Goal: Check status: Check status

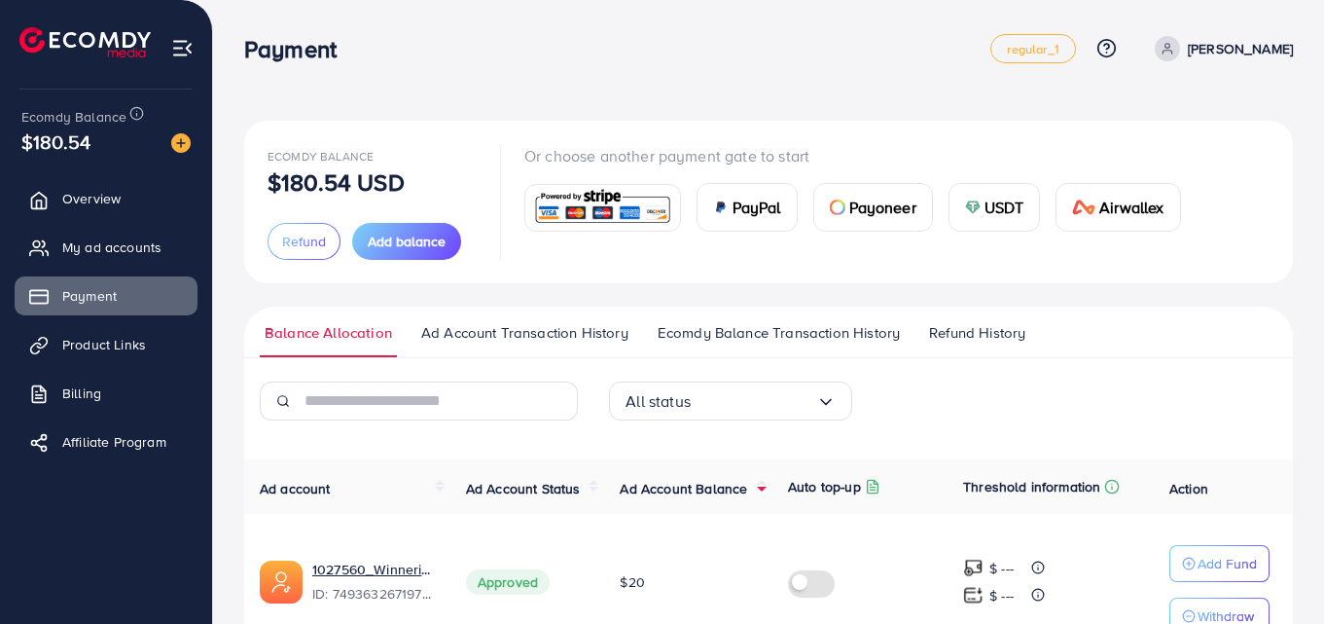
scroll to position [109, 0]
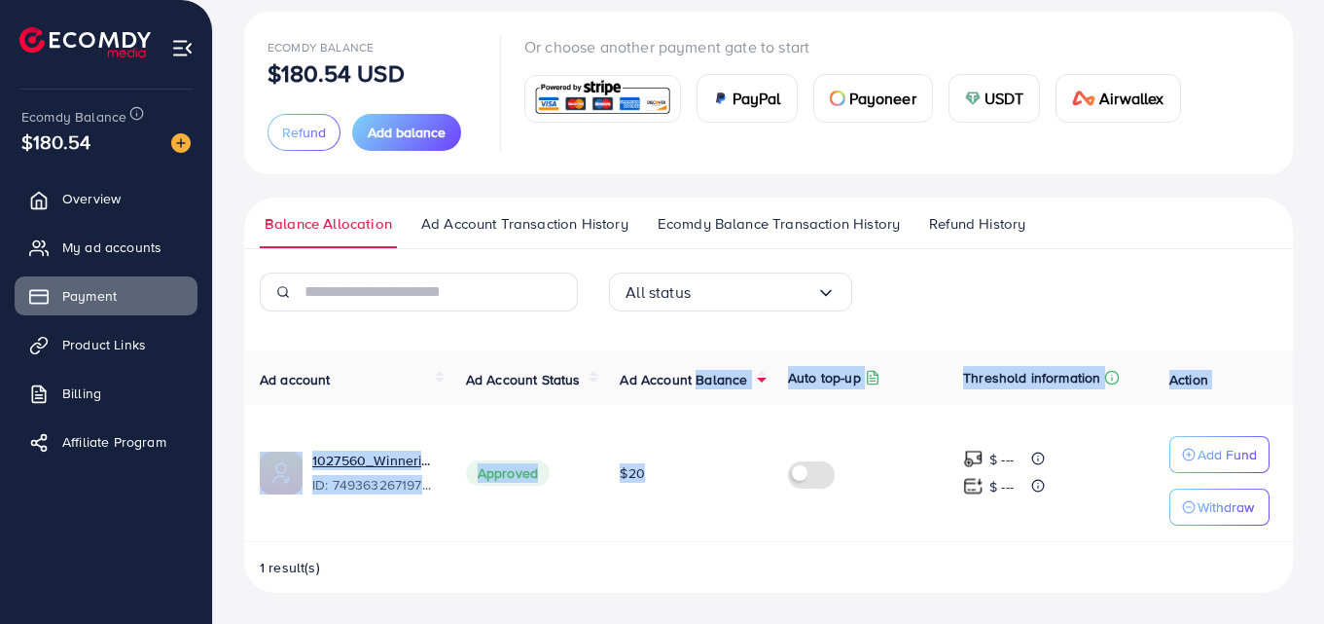
click at [681, 529] on td "$20" at bounding box center [688, 473] width 168 height 137
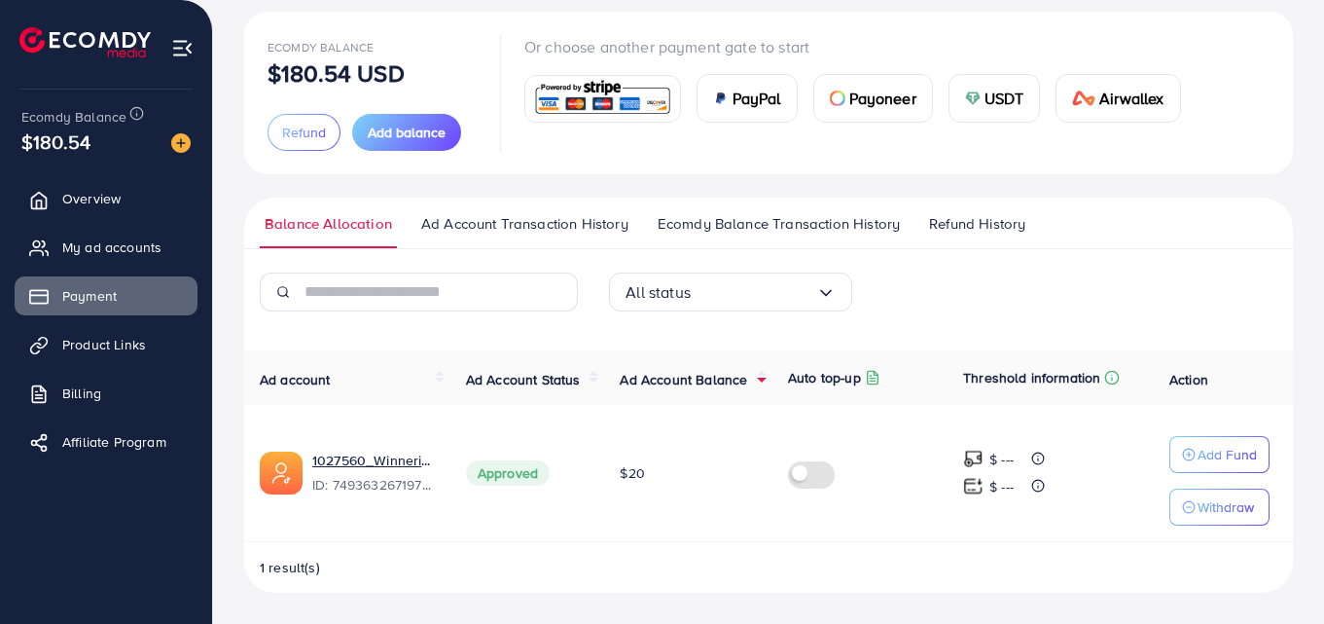
click at [671, 384] on span "Ad Account Balance" at bounding box center [683, 379] width 127 height 19
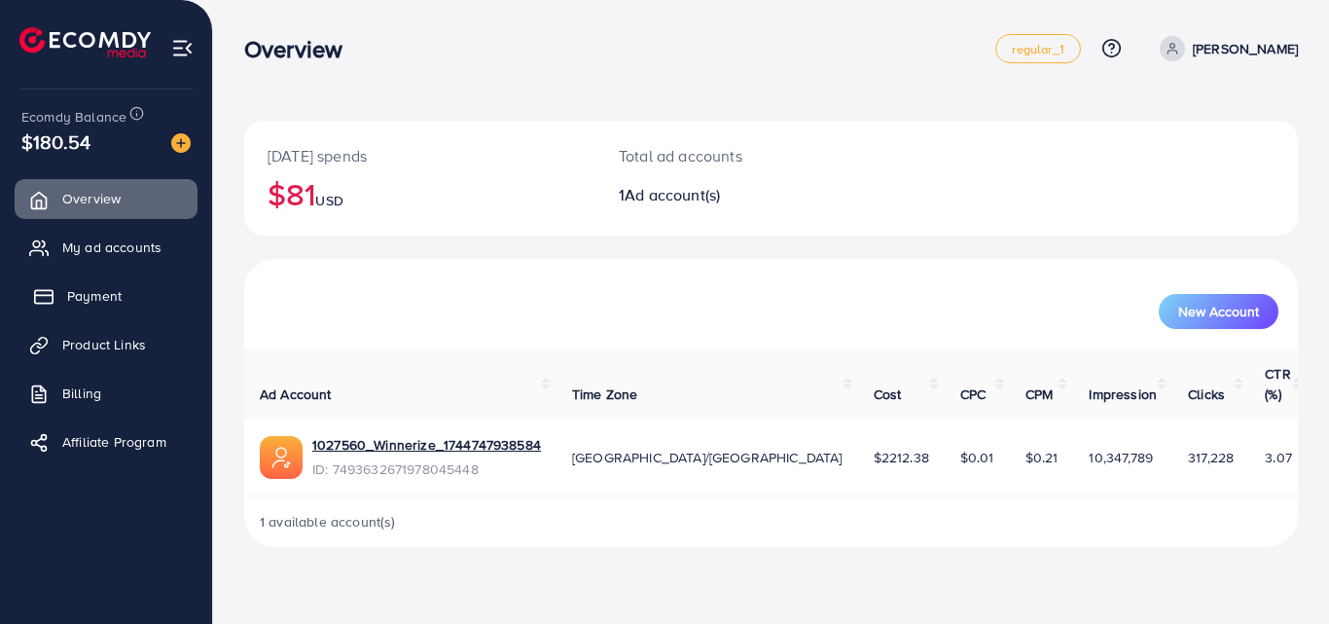
click at [101, 312] on link "Payment" at bounding box center [106, 295] width 183 height 39
